Goal: Transaction & Acquisition: Book appointment/travel/reservation

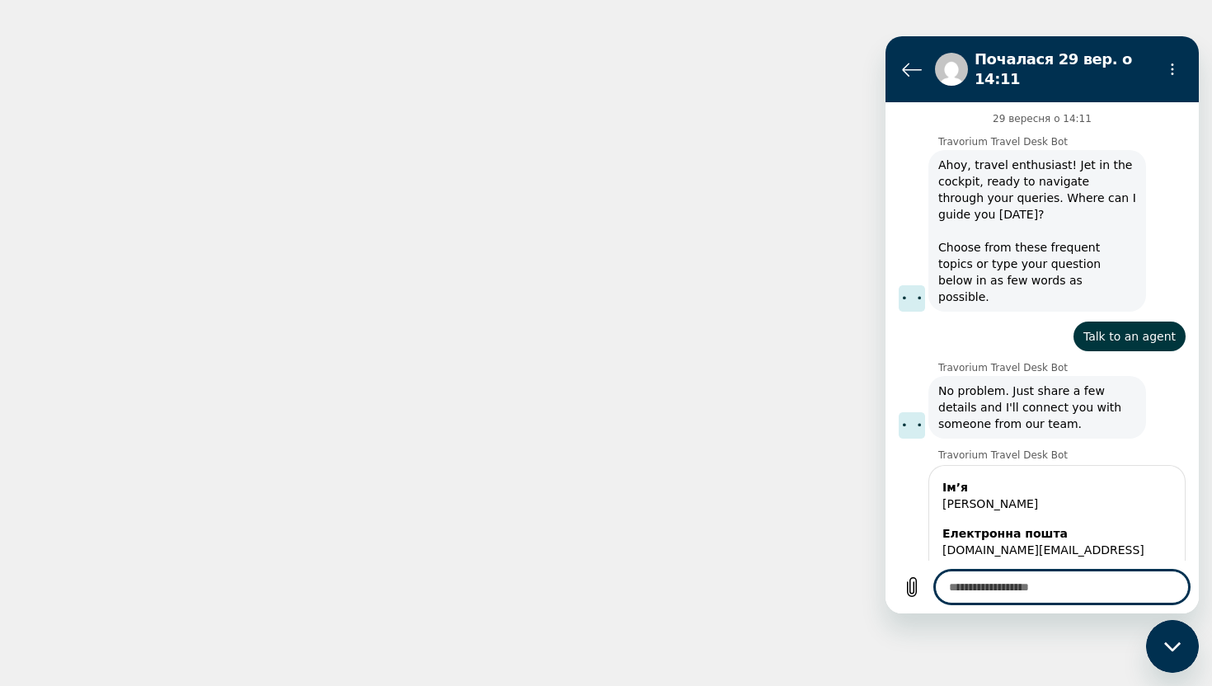
scroll to position [314, 0]
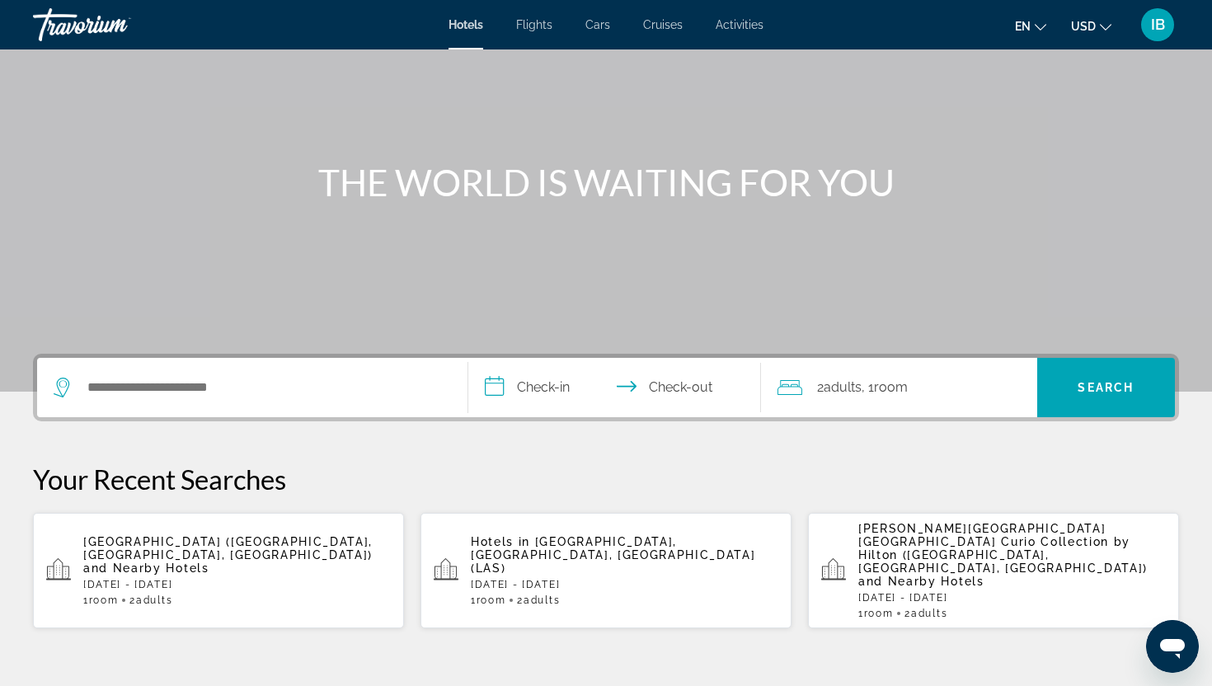
scroll to position [107, 0]
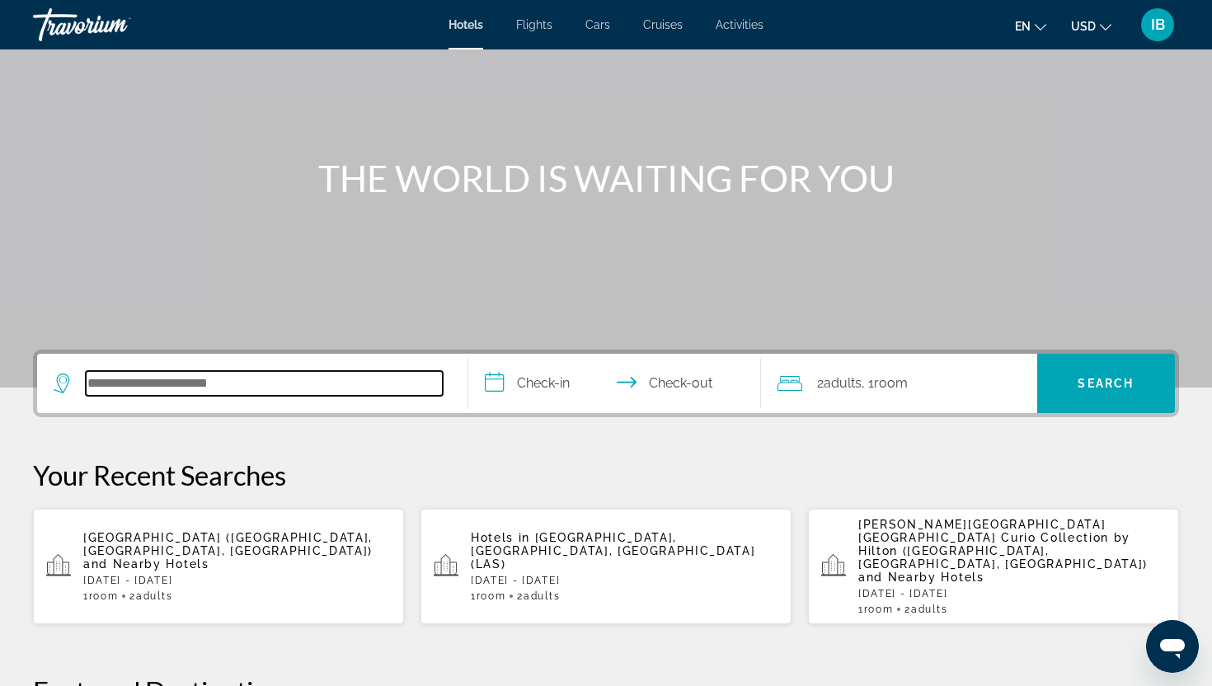
click at [352, 389] on input "Search hotel destination" at bounding box center [264, 383] width 357 height 25
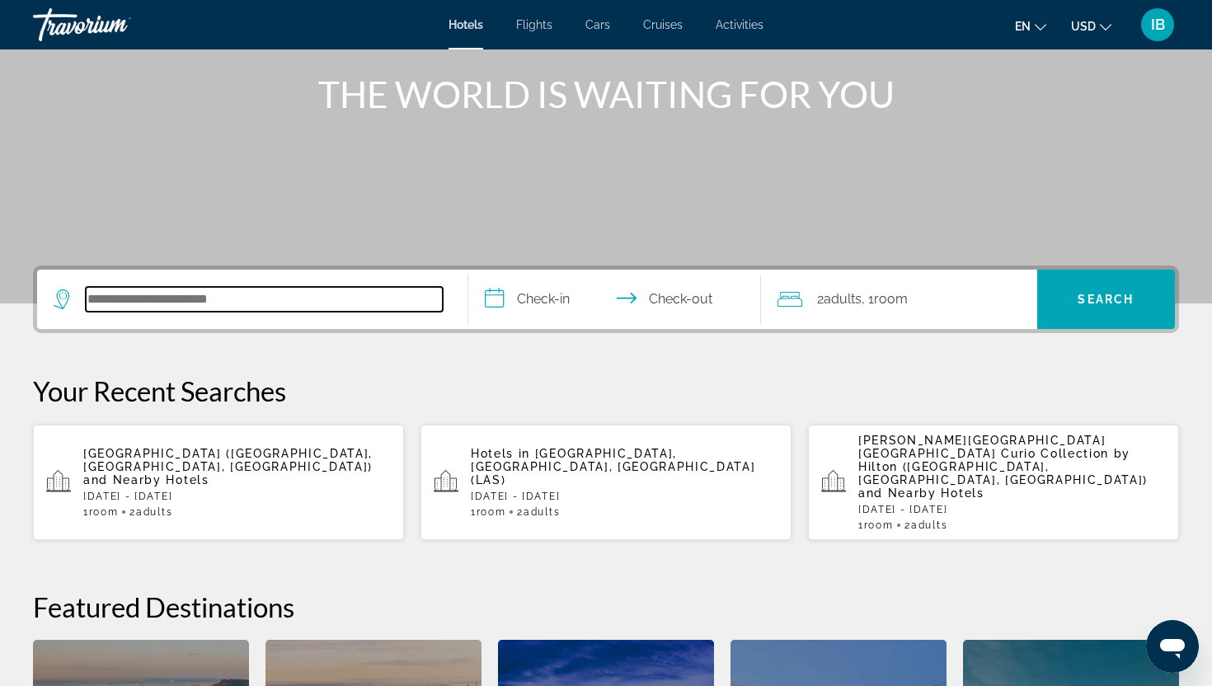
scroll to position [164, 0]
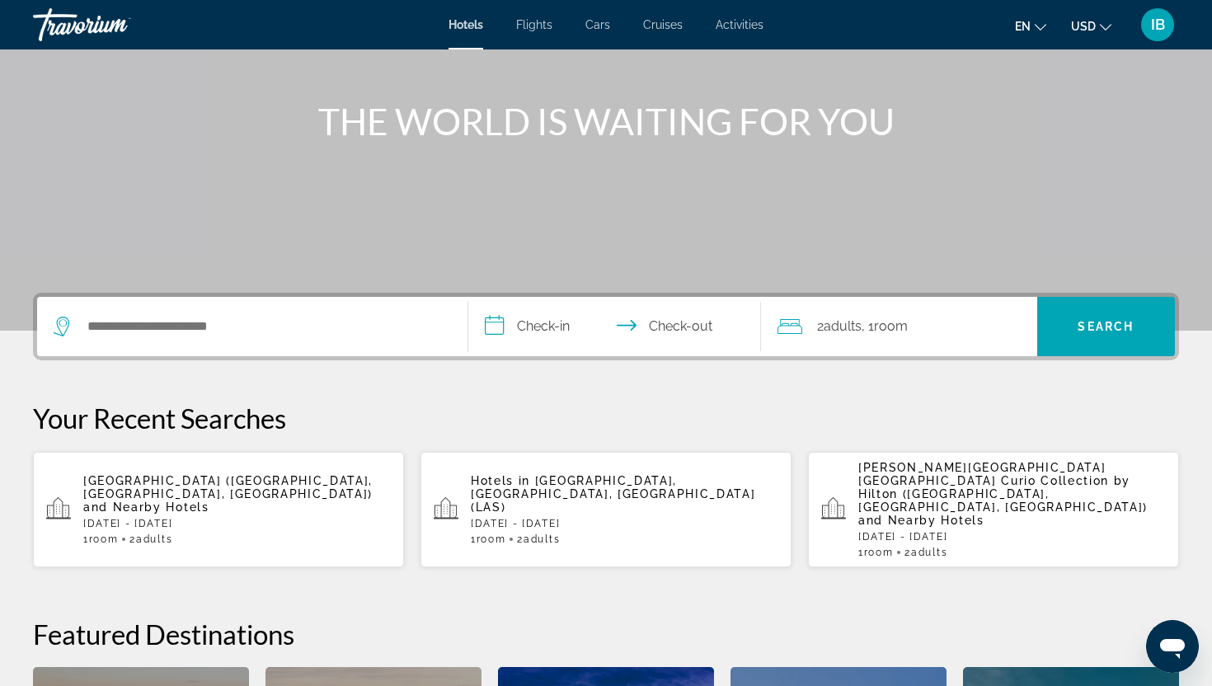
click at [541, 25] on span "Flights" at bounding box center [534, 24] width 36 height 13
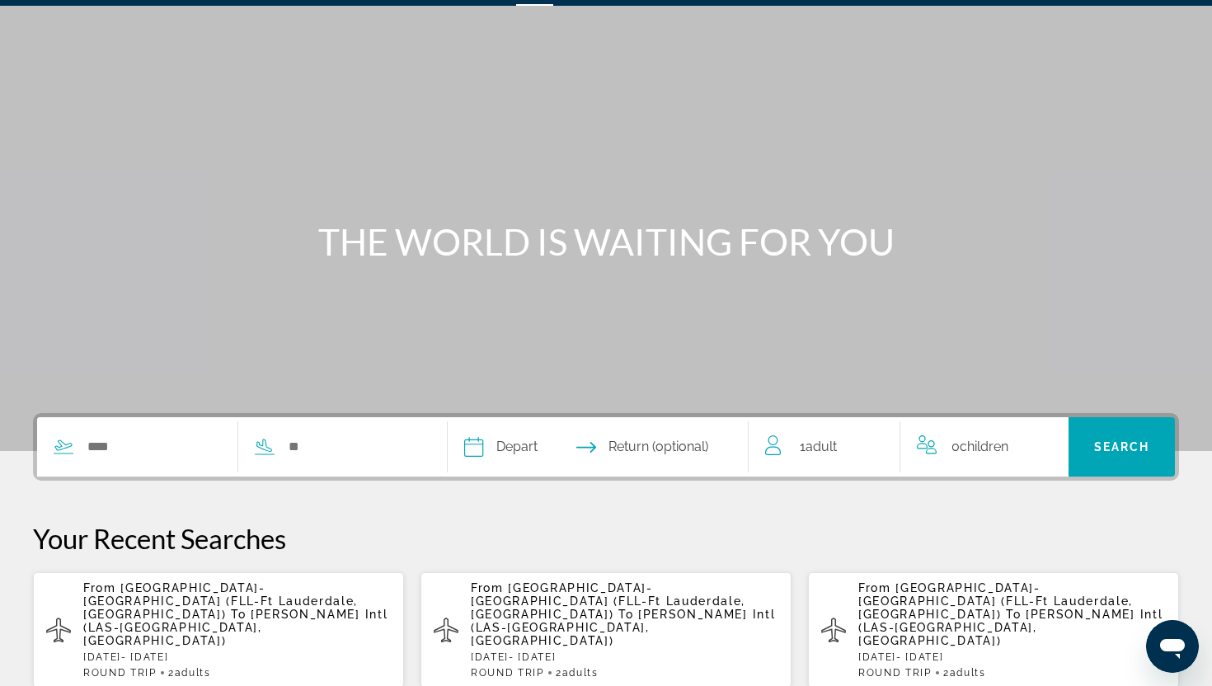
scroll to position [50, 0]
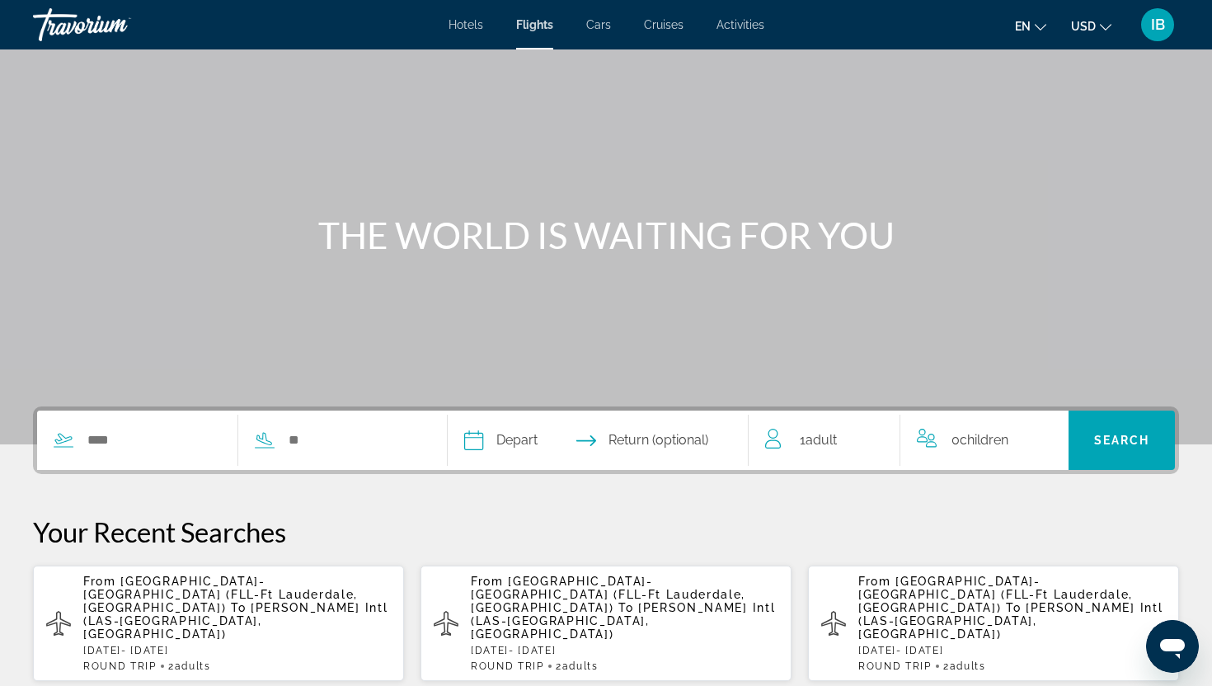
click at [201, 595] on span "Fort Lauderdale-Hollywood Intl (FLL-Ft Lauderdale, United States of America)" at bounding box center [220, 595] width 275 height 40
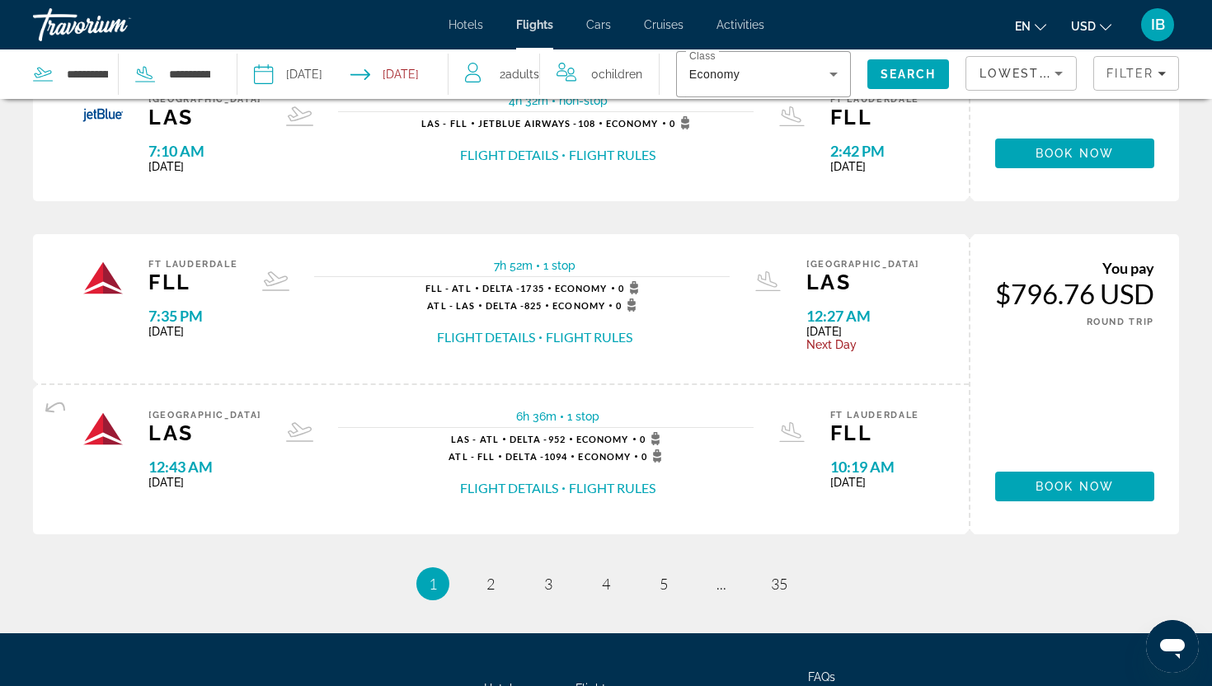
scroll to position [1521, 0]
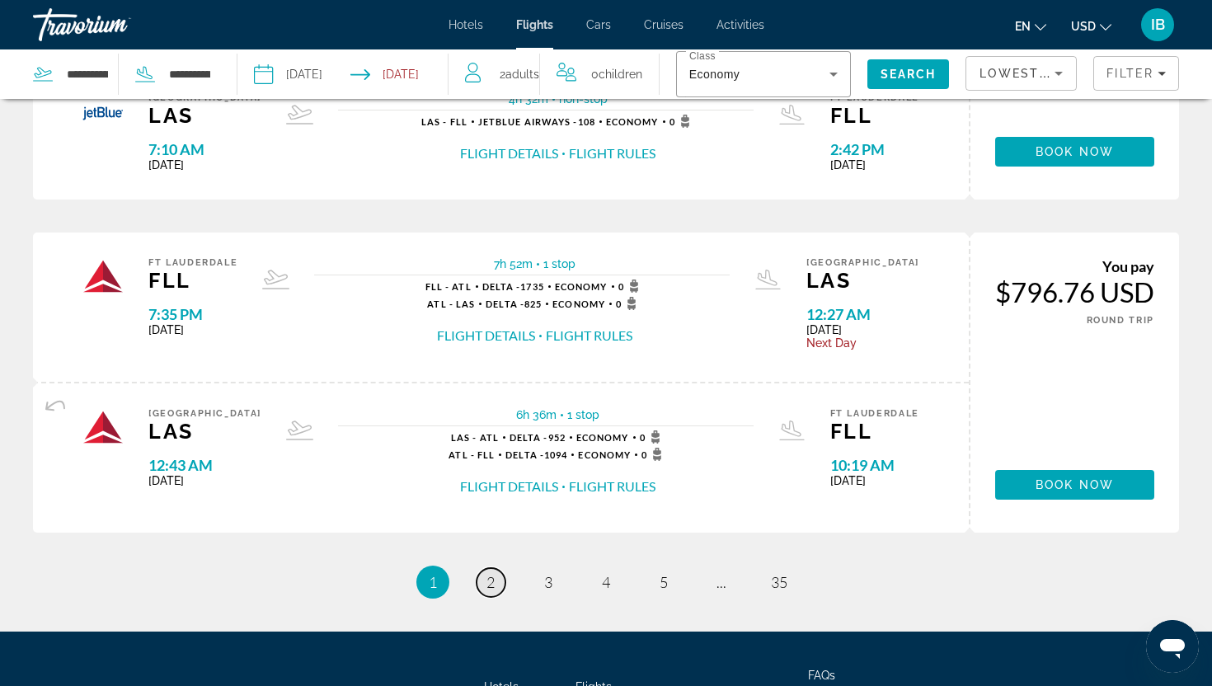
click at [493, 580] on span "2" at bounding box center [491, 582] width 8 height 18
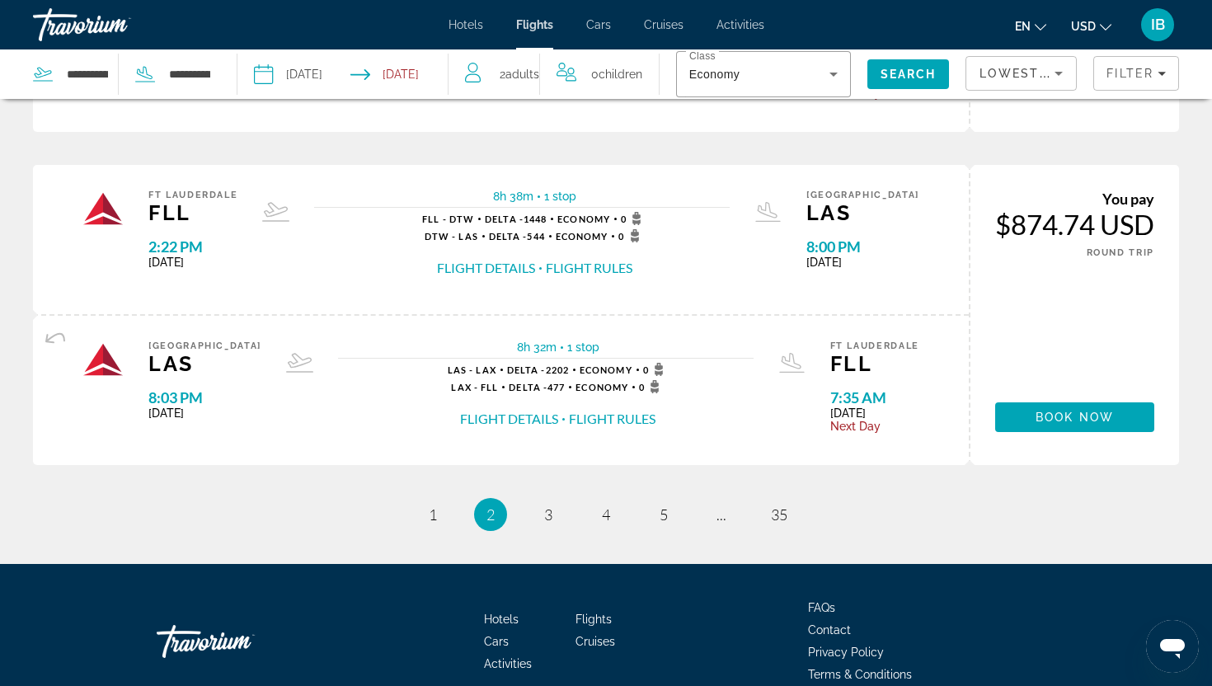
scroll to position [1738, 0]
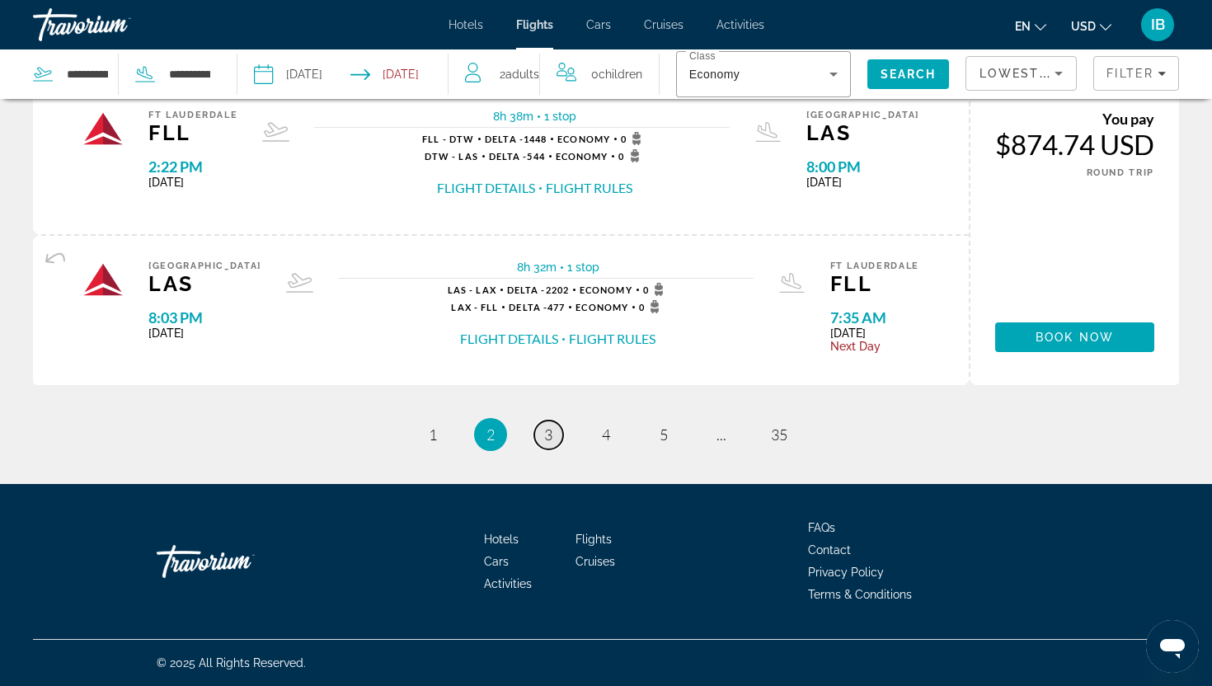
click at [544, 440] on span "3" at bounding box center [548, 435] width 8 height 18
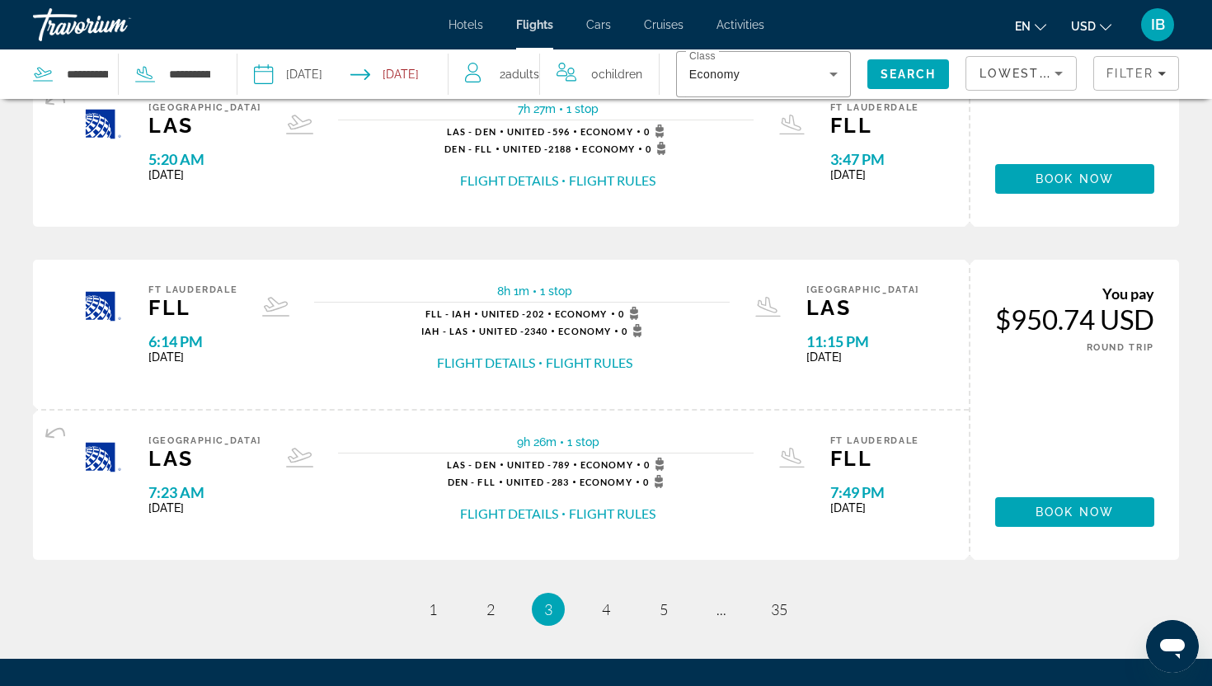
scroll to position [1505, 0]
